Goal: Information Seeking & Learning: Learn about a topic

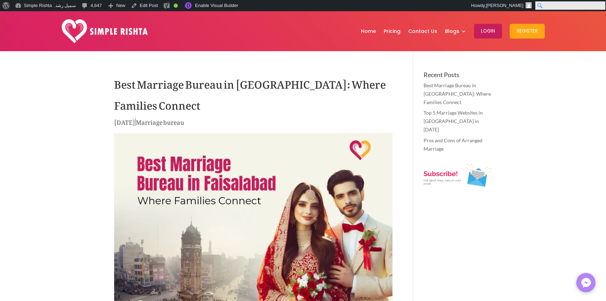
click at [601, 8] on input "Search" at bounding box center [570, 5] width 70 height 8
click at [598, 8] on form "* Search ******" at bounding box center [569, 5] width 71 height 11
paste input "**********"
paste input "Toolbar"
type input "**********"
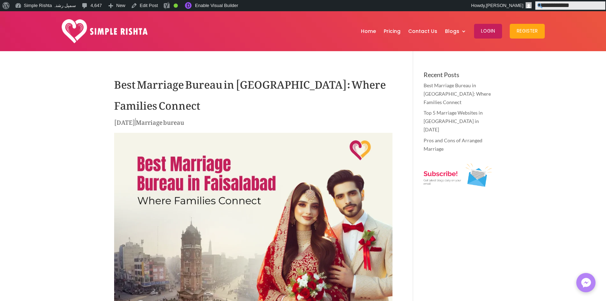
click input "******" at bounding box center [0, 0] width 0 height 0
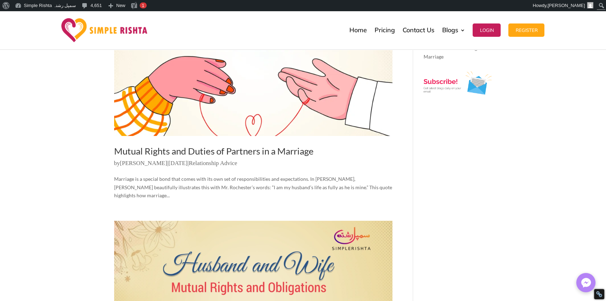
scroll to position [35, 0]
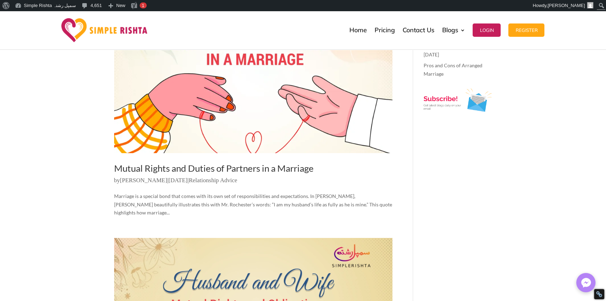
click at [213, 168] on link "Mutual Rights and Duties of Partners in a Marriage" at bounding box center [213, 167] width 199 height 11
click at [604, 2] on input "Search" at bounding box center [570, 5] width 70 height 8
paste input "**********"
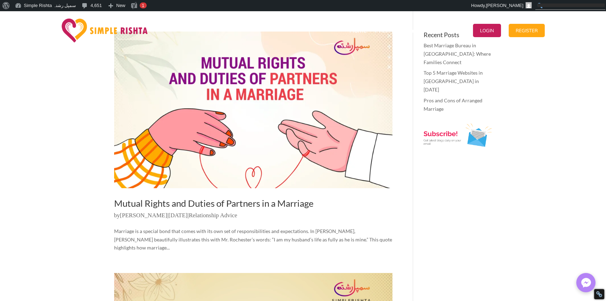
scroll to position [0, 0]
click at [217, 204] on link "Mutual Rights and Duties of Partners in a Marriage" at bounding box center [213, 202] width 199 height 11
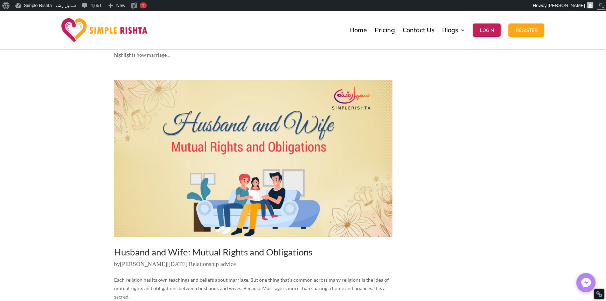
scroll to position [280, 0]
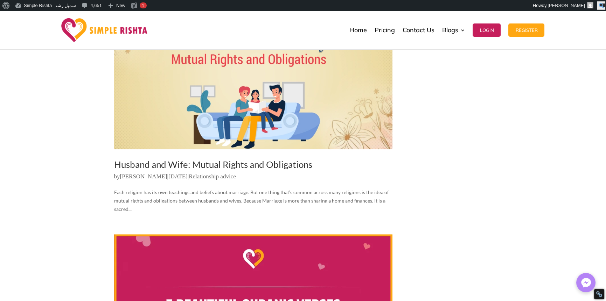
click at [600, 3] on input "**********" at bounding box center [601, 5] width 8 height 8
paste input "*********"
type input "**********"
click input "******" at bounding box center [0, 0] width 0 height 0
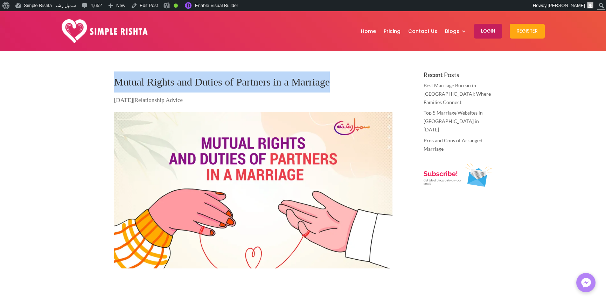
drag, startPoint x: 101, startPoint y: 78, endPoint x: 350, endPoint y: 78, distance: 249.2
click at [347, 85] on h1 "Mutual Rights and Duties of Partners in a Marriage" at bounding box center [253, 83] width 278 height 24
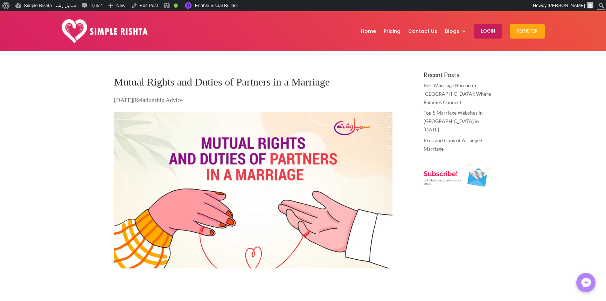
click at [309, 82] on h1 "Mutual Rights and Duties of Partners in a Marriage" at bounding box center [253, 83] width 278 height 24
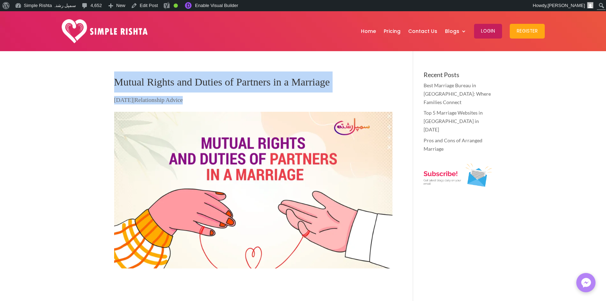
drag, startPoint x: 103, startPoint y: 78, endPoint x: 208, endPoint y: 102, distance: 107.4
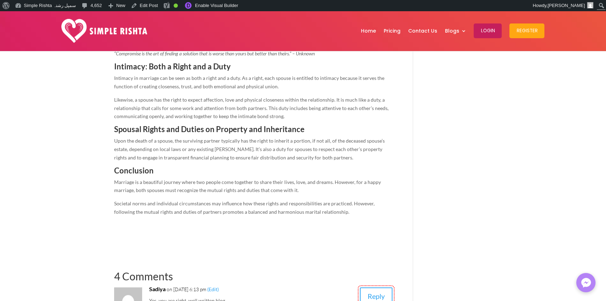
scroll to position [1120, 0]
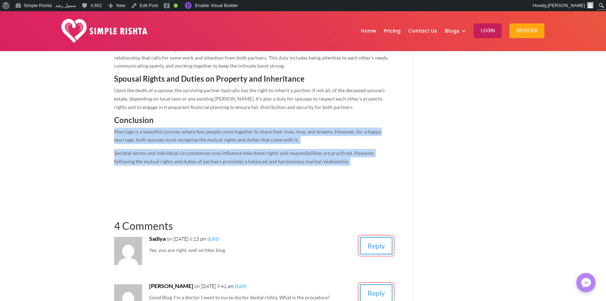
drag, startPoint x: 327, startPoint y: 165, endPoint x: 108, endPoint y: 127, distance: 222.0
click at [166, 149] on p "Societal norms and individual circumstances may influence how these rights and …" at bounding box center [253, 157] width 278 height 17
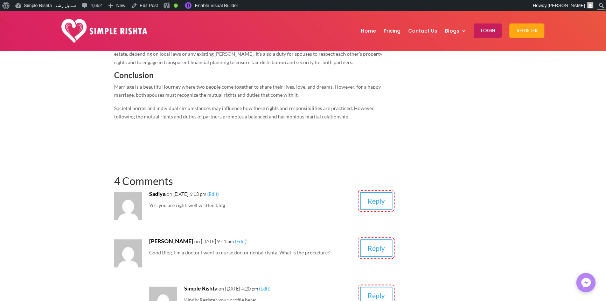
scroll to position [1225, 0]
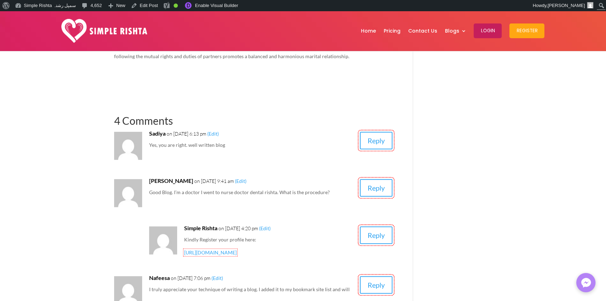
drag, startPoint x: 150, startPoint y: 143, endPoint x: 250, endPoint y: 148, distance: 99.8
click at [250, 148] on p "Yes, you are right. well written blog" at bounding box center [251, 145] width 205 height 8
click at [215, 144] on p "Yes, you are right. well written blog" at bounding box center [251, 145] width 205 height 8
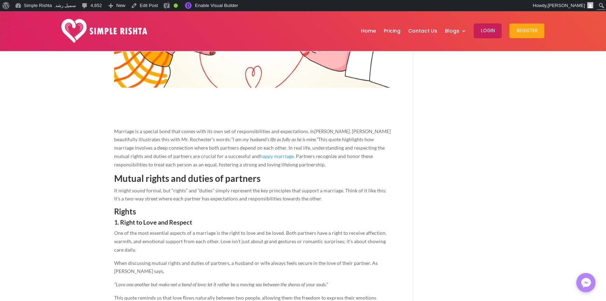
scroll to position [175, 0]
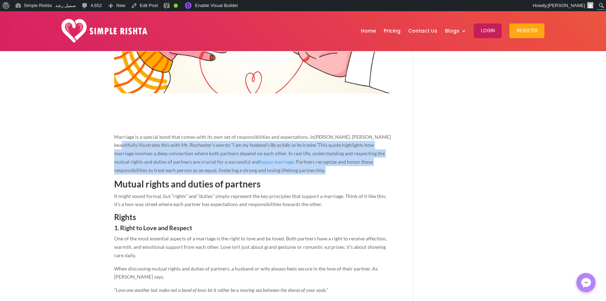
drag, startPoint x: 354, startPoint y: 173, endPoint x: 71, endPoint y: 143, distance: 284.6
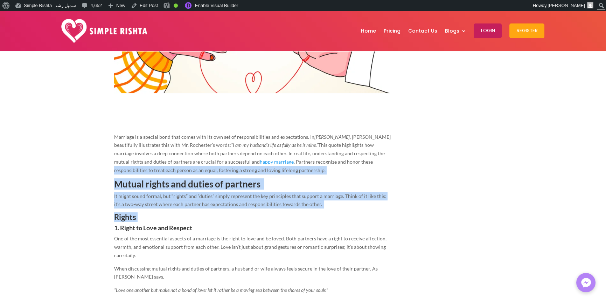
drag, startPoint x: 213, startPoint y: 218, endPoint x: 43, endPoint y: 170, distance: 176.3
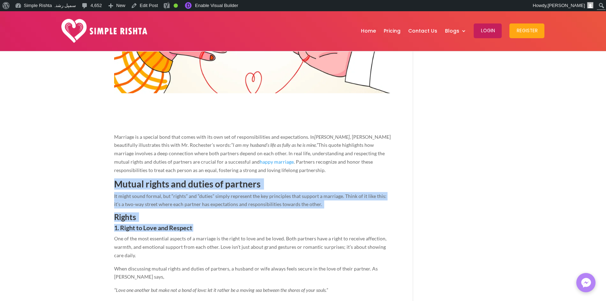
drag, startPoint x: 218, startPoint y: 229, endPoint x: 37, endPoint y: 179, distance: 188.0
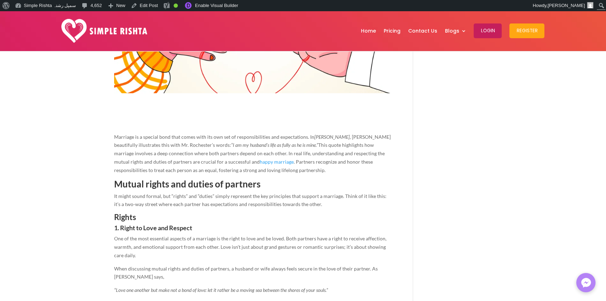
click at [462, 67] on p "English Blog" at bounding box center [483, 64] width 56 height 10
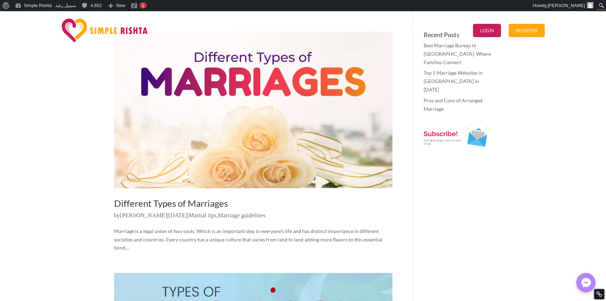
click at [98, 36] on img at bounding box center [105, 31] width 86 height 24
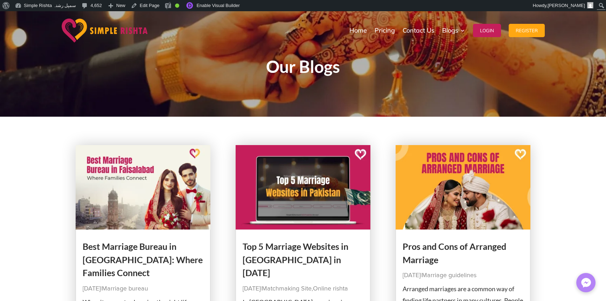
drag, startPoint x: 131, startPoint y: 252, endPoint x: 129, endPoint y: 256, distance: 4.1
click at [129, 253] on h2 "Best Marriage Bureau in [GEOGRAPHIC_DATA]: Where Families Connect" at bounding box center [143, 261] width 121 height 43
click at [141, 260] on link "Best Marriage Bureau in [GEOGRAPHIC_DATA]: Where Families Connect" at bounding box center [143, 259] width 120 height 37
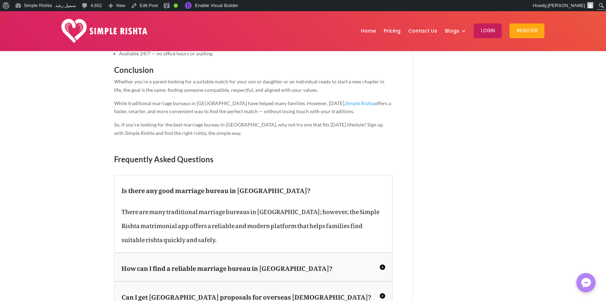
scroll to position [875, 0]
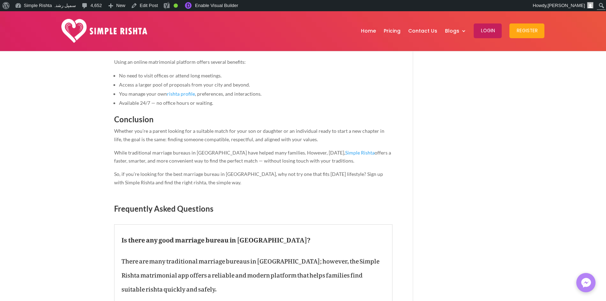
click at [193, 204] on span "Frequently Asked Questions" at bounding box center [163, 208] width 99 height 9
copy div "Frequently Asked Questions"
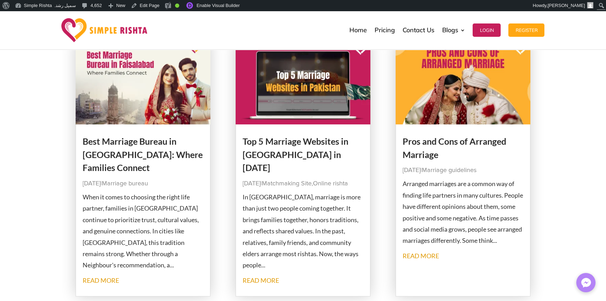
scroll to position [105, 0]
click at [287, 155] on link "Top 5 Marriage Websites in [GEOGRAPHIC_DATA] in [DATE]" at bounding box center [296, 154] width 106 height 37
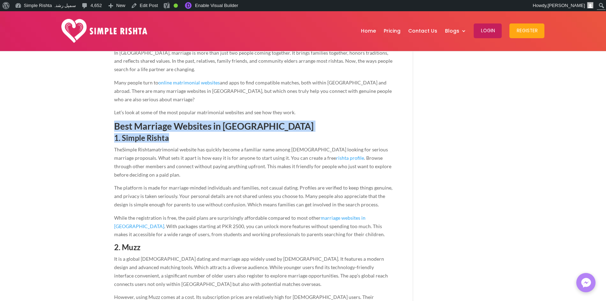
drag, startPoint x: 174, startPoint y: 119, endPoint x: 77, endPoint y: 108, distance: 98.3
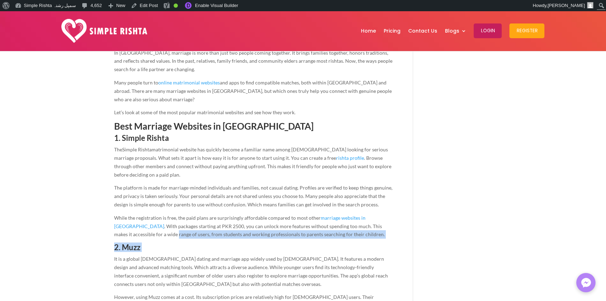
drag, startPoint x: 147, startPoint y: 226, endPoint x: 81, endPoint y: 225, distance: 66.2
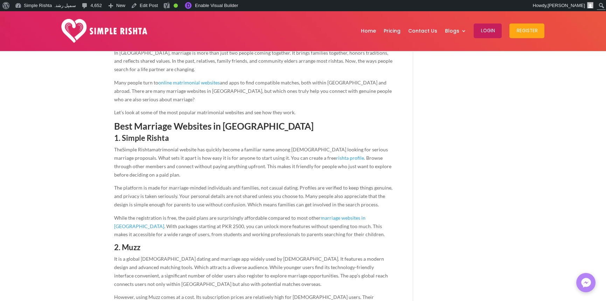
click at [132, 255] on span "It is a global Muslim dating and marriage app widely used by Pakistanis. It fea…" at bounding box center [251, 270] width 274 height 31
click at [129, 242] on span "2. Muzz" at bounding box center [127, 246] width 26 height 9
click at [152, 243] on h3 "2. Muzz" at bounding box center [253, 248] width 278 height 11
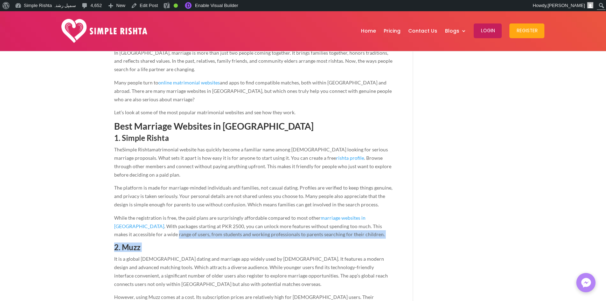
drag, startPoint x: 115, startPoint y: 223, endPoint x: 82, endPoint y: 225, distance: 33.6
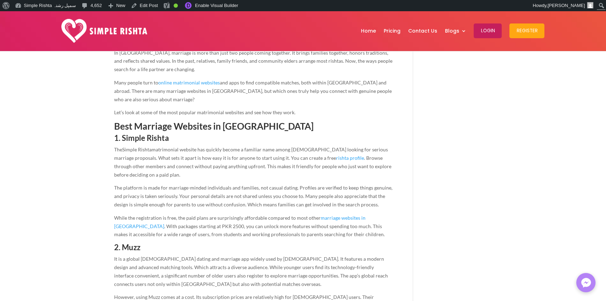
drag, startPoint x: 160, startPoint y: 220, endPoint x: 139, endPoint y: 226, distance: 21.7
drag, startPoint x: 140, startPoint y: 226, endPoint x: 144, endPoint y: 226, distance: 3.9
click at [144, 243] on h3 "2. Muzz" at bounding box center [253, 248] width 278 height 11
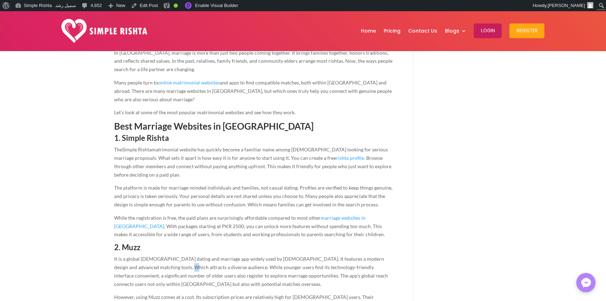
click at [158, 255] on span "It is a global Muslim dating and marriage app widely used by Pakistanis. It fea…" at bounding box center [251, 270] width 274 height 31
click at [180, 260] on span "It is a global Muslim dating and marriage app widely used by Pakistanis. It fea…" at bounding box center [251, 270] width 274 height 31
drag, startPoint x: 183, startPoint y: 261, endPoint x: 191, endPoint y: 261, distance: 7.7
click at [191, 261] on p "It is a global Muslim dating and marriage app widely used by Pakistanis. It fea…" at bounding box center [253, 273] width 278 height 38
click at [191, 267] on p "It is a global Muslim dating and marriage app widely used by Pakistanis. It fea…" at bounding box center [253, 273] width 278 height 38
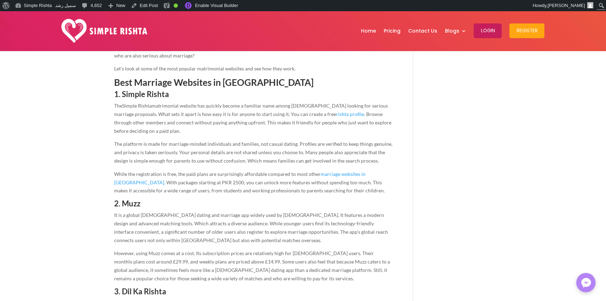
scroll to position [385, 0]
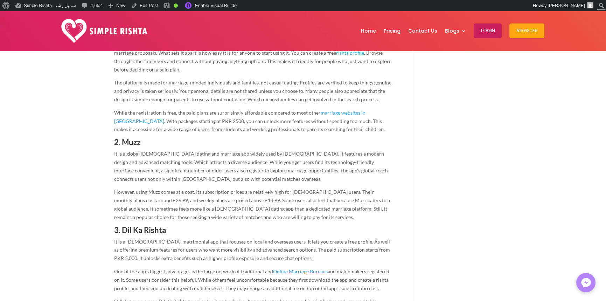
drag, startPoint x: 276, startPoint y: 196, endPoint x: 294, endPoint y: 196, distance: 18.2
click at [294, 196] on p "However, using Muzz comes at a cost. Its subscription prices are relatively hig…" at bounding box center [253, 207] width 278 height 38
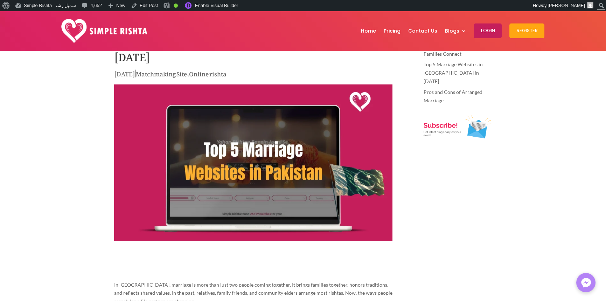
scroll to position [0, 0]
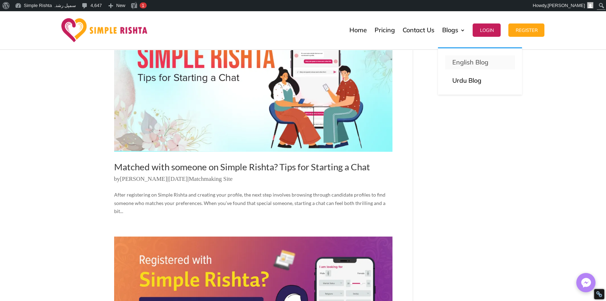
click at [465, 63] on p "English Blog" at bounding box center [480, 62] width 56 height 10
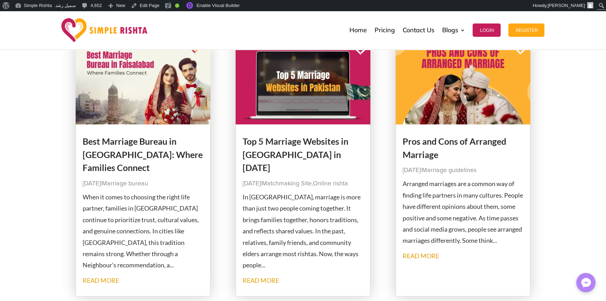
scroll to position [105, 0]
click at [423, 155] on link "Pros and Cons of Arranged Marriage" at bounding box center [454, 148] width 104 height 24
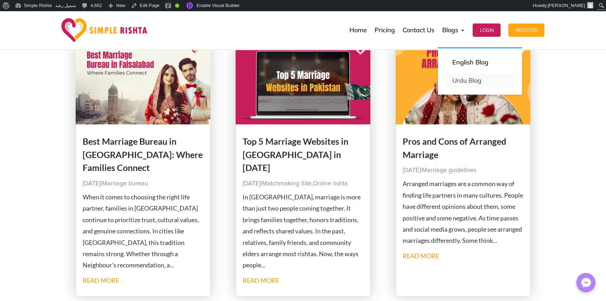
click at [456, 83] on link "Urdu Blog" at bounding box center [480, 80] width 70 height 14
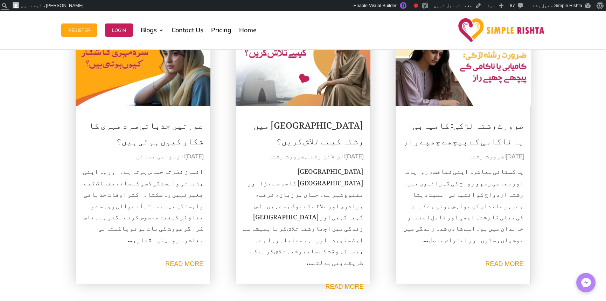
click at [508, 137] on link "ضرورت رشتہ لڑکی: کامیابی یا ناکامی کے پیچھے چھپے راز" at bounding box center [463, 131] width 121 height 38
click at [349, 128] on link "کراچی میں رشتہ کیسے تلاش کریں؟" at bounding box center [308, 131] width 110 height 38
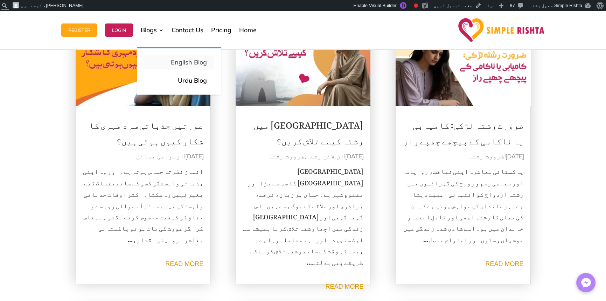
click at [181, 60] on p "English Blog" at bounding box center [179, 62] width 56 height 10
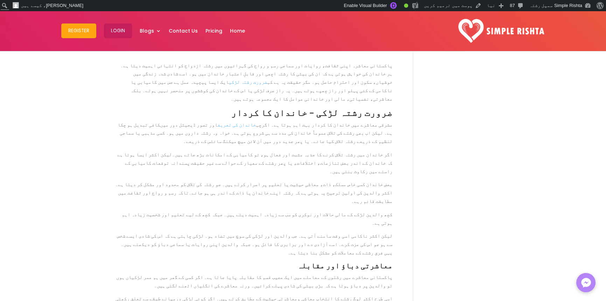
scroll to position [317, 0]
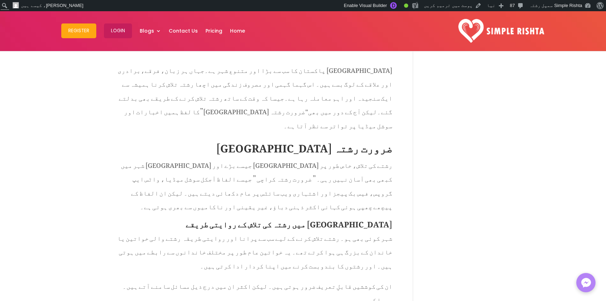
scroll to position [247, 0]
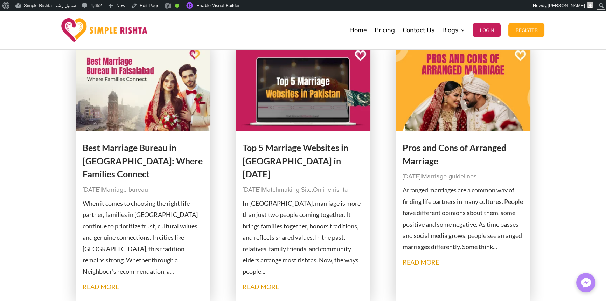
scroll to position [105, 0]
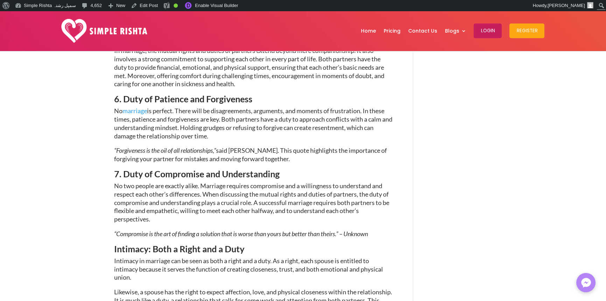
scroll to position [1225, 0]
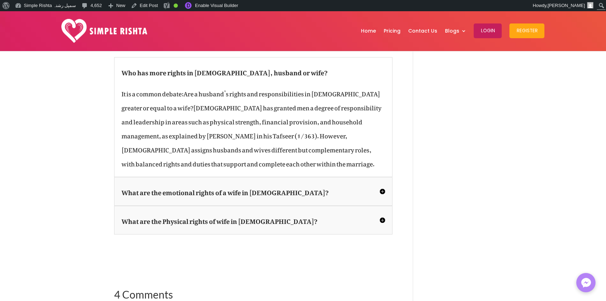
click at [332, 198] on h5 "What are the emotional rights of a wife in Islam?" at bounding box center [253, 191] width 264 height 14
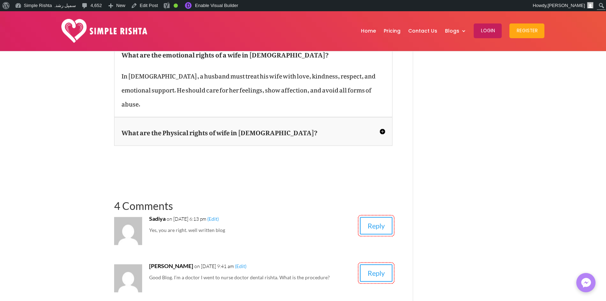
scroll to position [1610, 0]
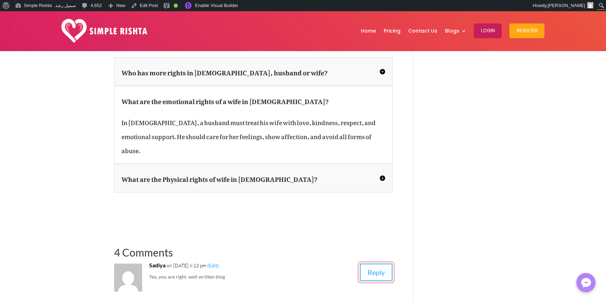
click at [318, 177] on h5 "What are the Physical rights of wife in Islam?" at bounding box center [253, 178] width 264 height 14
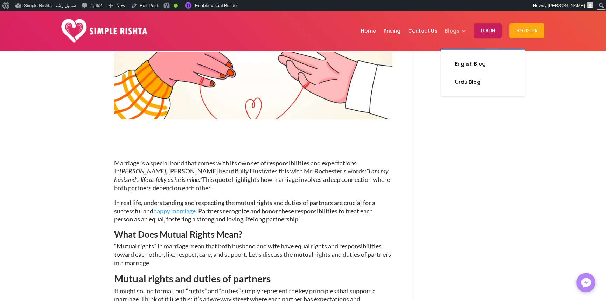
scroll to position [70, 0]
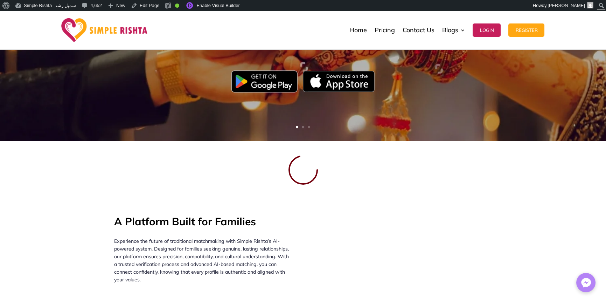
scroll to position [140, 0]
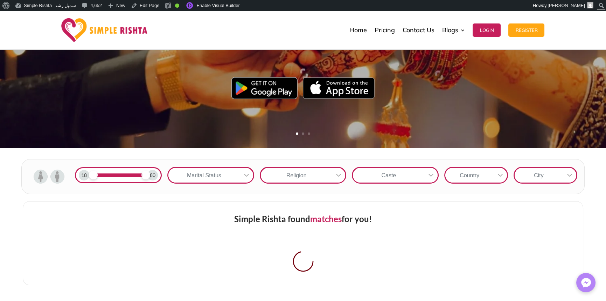
click at [535, 178] on div "City" at bounding box center [538, 175] width 48 height 15
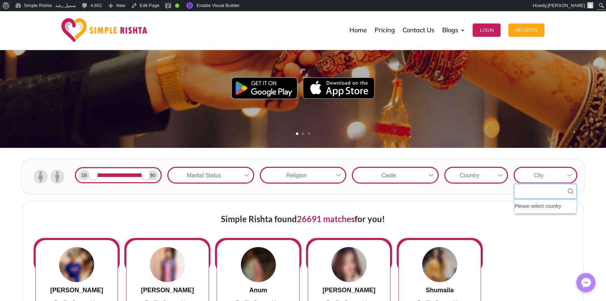
click at [531, 188] on input "text" at bounding box center [545, 191] width 62 height 14
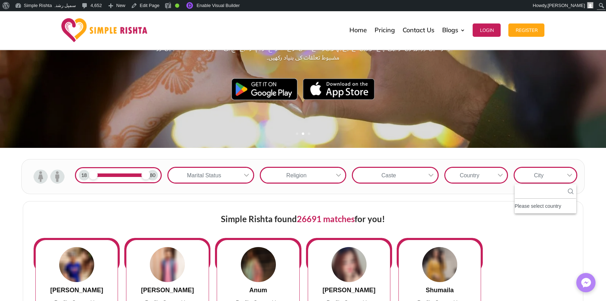
click at [473, 180] on div "Country" at bounding box center [469, 175] width 48 height 15
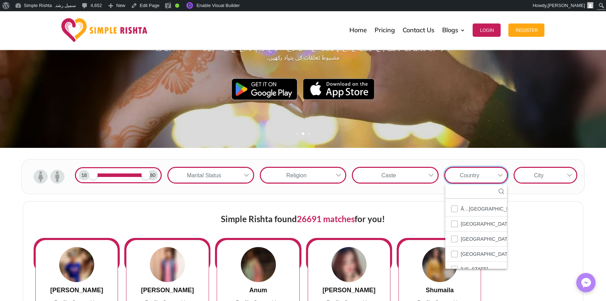
click at [411, 180] on div "Caste" at bounding box center [388, 175] width 71 height 15
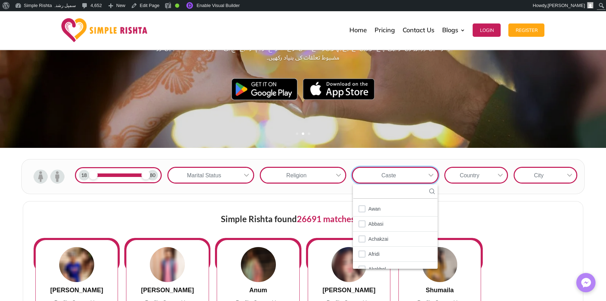
click at [334, 177] on div at bounding box center [338, 175] width 13 height 15
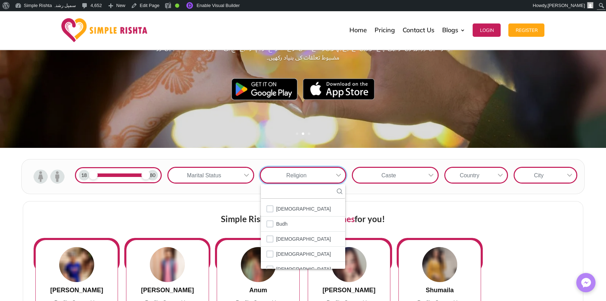
click at [224, 177] on div "Marital Status" at bounding box center [203, 175] width 71 height 15
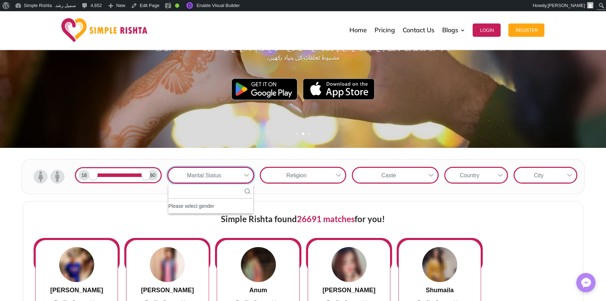
click at [103, 202] on div "Simple Rishta found 26691 matches for you!" at bounding box center [303, 219] width 539 height 36
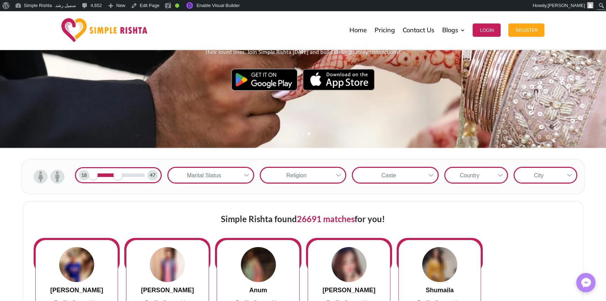
drag, startPoint x: 143, startPoint y: 176, endPoint x: 113, endPoint y: 185, distance: 32.1
click at [116, 177] on span at bounding box center [117, 174] width 9 height 9
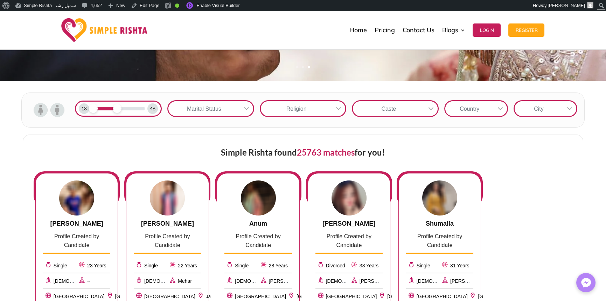
scroll to position [175, 0]
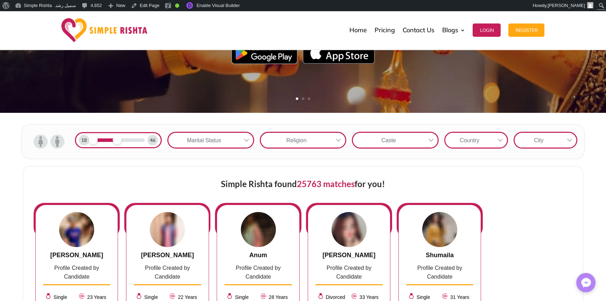
click at [92, 141] on span at bounding box center [93, 139] width 9 height 9
drag, startPoint x: 115, startPoint y: 141, endPoint x: 84, endPoint y: 147, distance: 31.0
click at [84, 147] on div "18 18" at bounding box center [118, 140] width 87 height 16
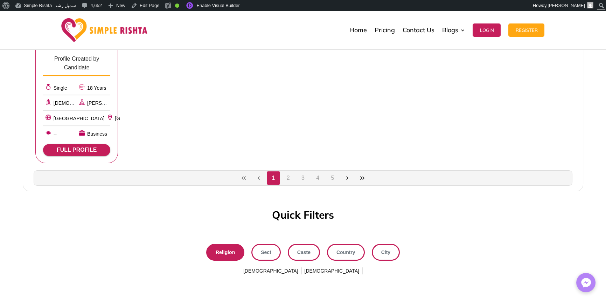
scroll to position [665, 0]
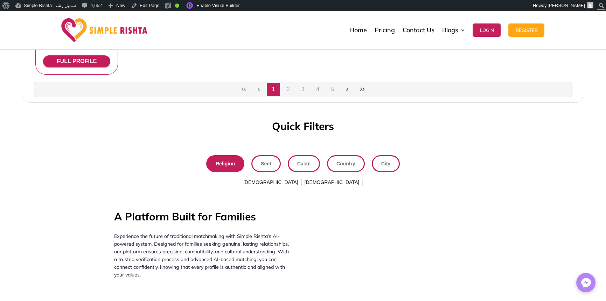
click at [389, 162] on link "City" at bounding box center [386, 163] width 28 height 17
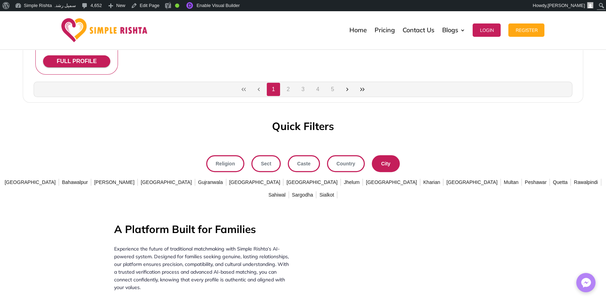
click at [208, 183] on span "Gujranwala" at bounding box center [211, 182] width 28 height 11
click at [213, 185] on span "Gujranwala" at bounding box center [211, 182] width 28 height 11
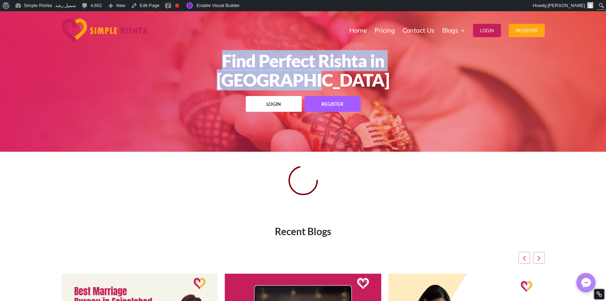
drag, startPoint x: 203, startPoint y: 74, endPoint x: 441, endPoint y: 104, distance: 240.2
click at [445, 74] on h1 "Find Perfect Rishta in [GEOGRAPHIC_DATA]" at bounding box center [303, 72] width 303 height 42
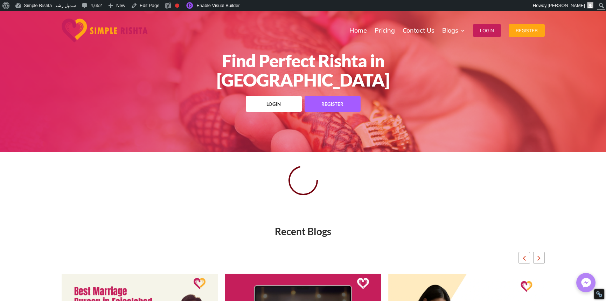
drag, startPoint x: 437, startPoint y: 126, endPoint x: 430, endPoint y: 110, distance: 17.2
click at [437, 125] on div "Find Perfect Rishta in [GEOGRAPHIC_DATA] Login Register" at bounding box center [303, 81] width 606 height 140
click at [410, 72] on h1 "Find Perfect Rishta in [GEOGRAPHIC_DATA]" at bounding box center [303, 72] width 303 height 42
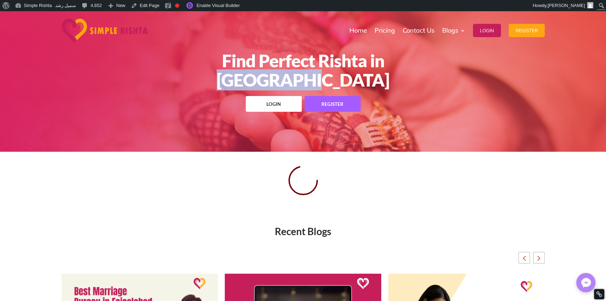
click at [410, 72] on h1 "Find Perfect Rishta in [GEOGRAPHIC_DATA]" at bounding box center [303, 72] width 303 height 42
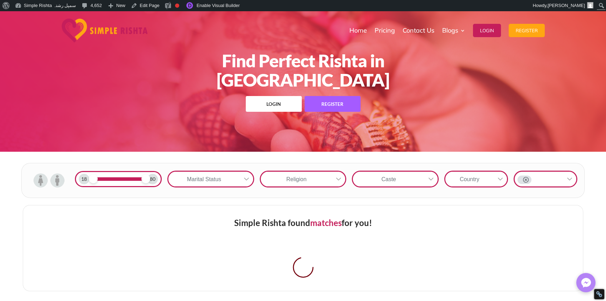
click at [434, 138] on div "Find Perfect Rishta in [GEOGRAPHIC_DATA] Login Register" at bounding box center [303, 81] width 606 height 140
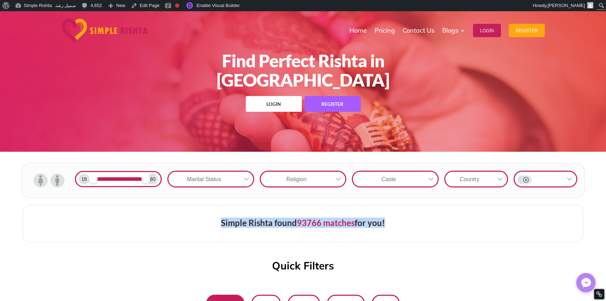
drag, startPoint x: 209, startPoint y: 226, endPoint x: 409, endPoint y: 220, distance: 201.0
click at [409, 220] on div "Simple Rishta found 93766 matches for you!" at bounding box center [303, 223] width 539 height 36
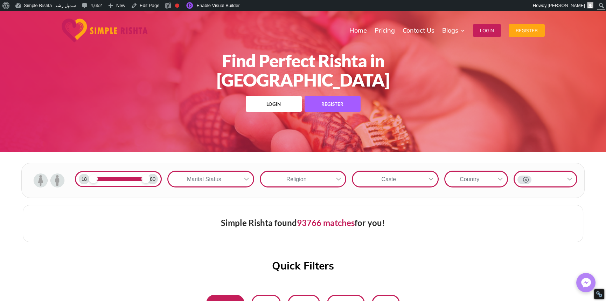
click at [400, 238] on div "Simple Rishta found 93766 matches for you!" at bounding box center [303, 223] width 539 height 36
click at [146, 7] on link "Edit Page" at bounding box center [145, 5] width 34 height 11
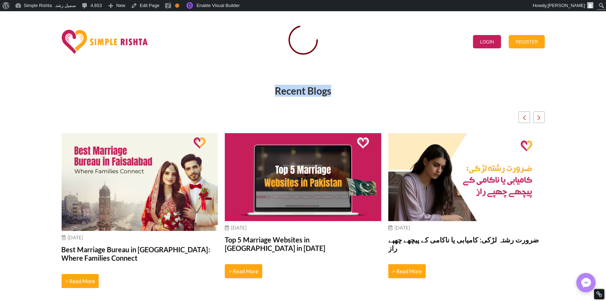
drag, startPoint x: 266, startPoint y: 91, endPoint x: 341, endPoint y: 90, distance: 75.2
click at [341, 90] on div "Recent Blogs" at bounding box center [303, 91] width 483 height 8
click at [308, 91] on div "Recent Blogs" at bounding box center [303, 91] width 483 height 8
click at [348, 91] on div "Recent Blogs" at bounding box center [303, 91] width 483 height 8
